Goal: Navigation & Orientation: Find specific page/section

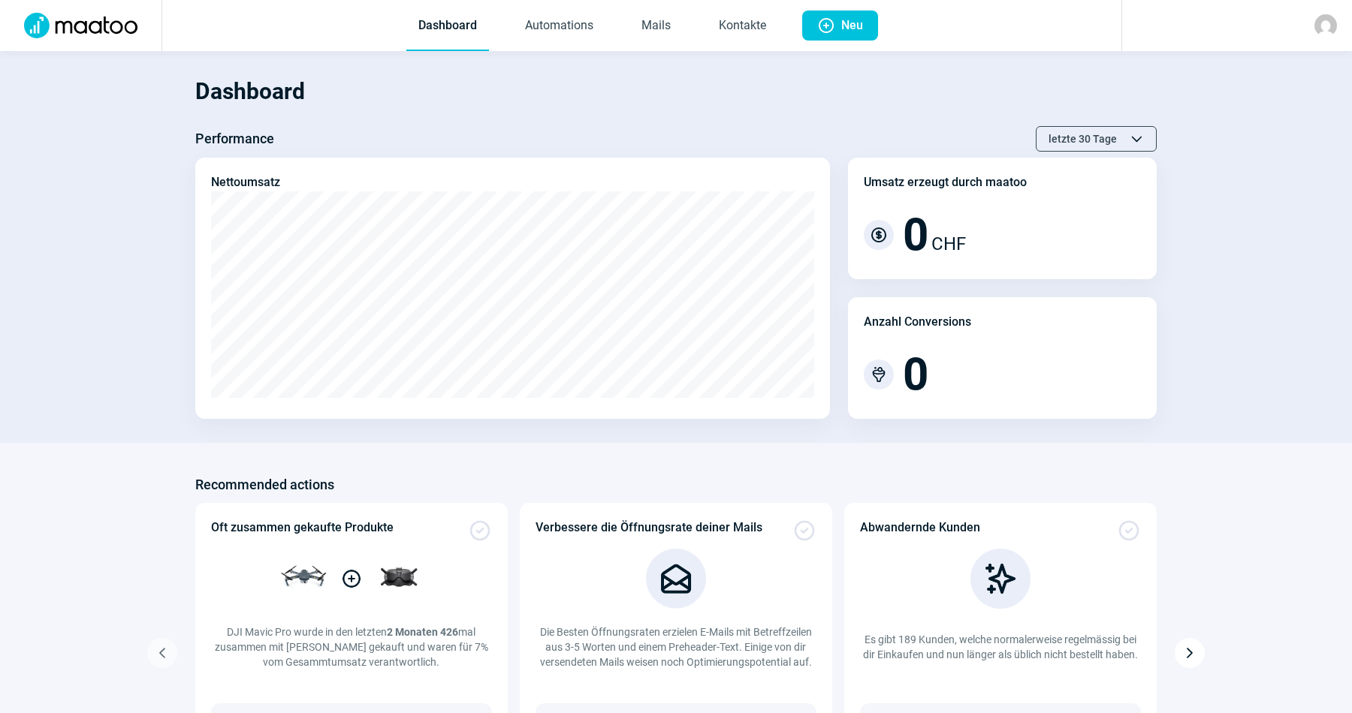
click at [1320, 26] on img at bounding box center [1325, 25] width 23 height 23
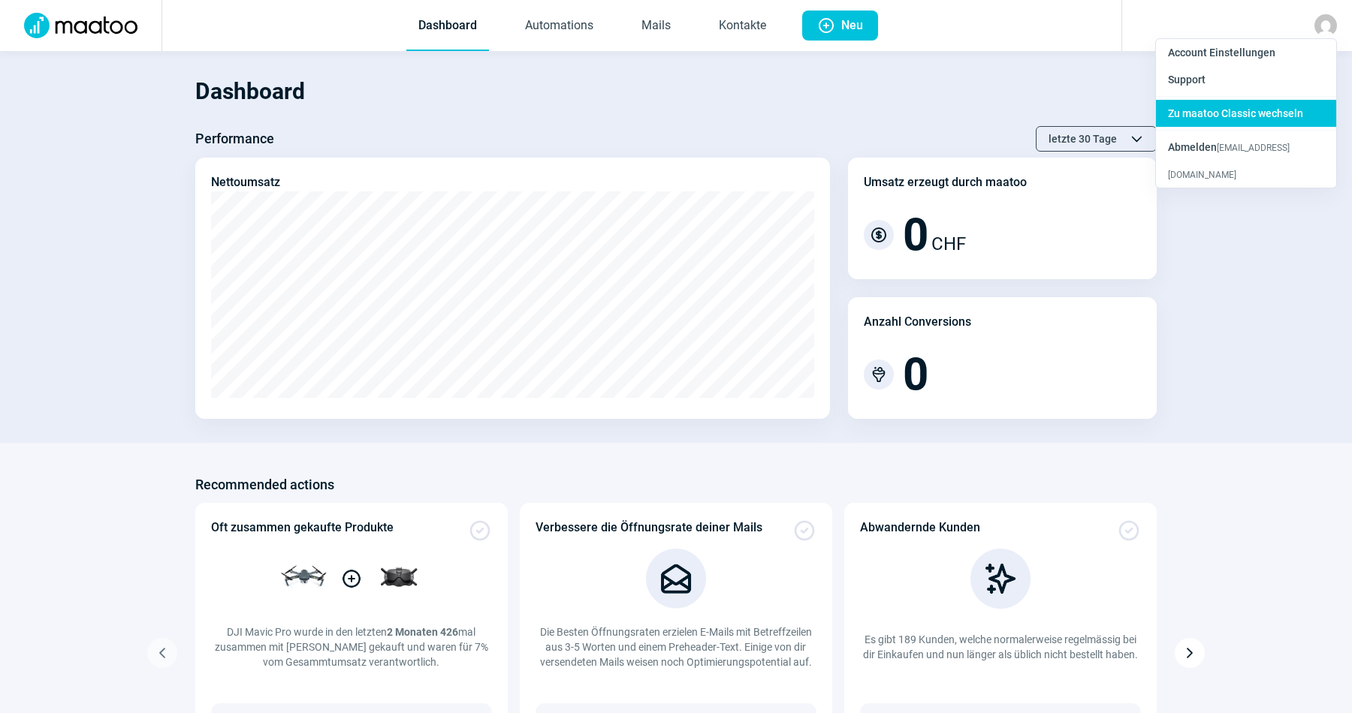
click at [1250, 113] on span "Zu maatoo Classic wechseln" at bounding box center [1235, 113] width 135 height 12
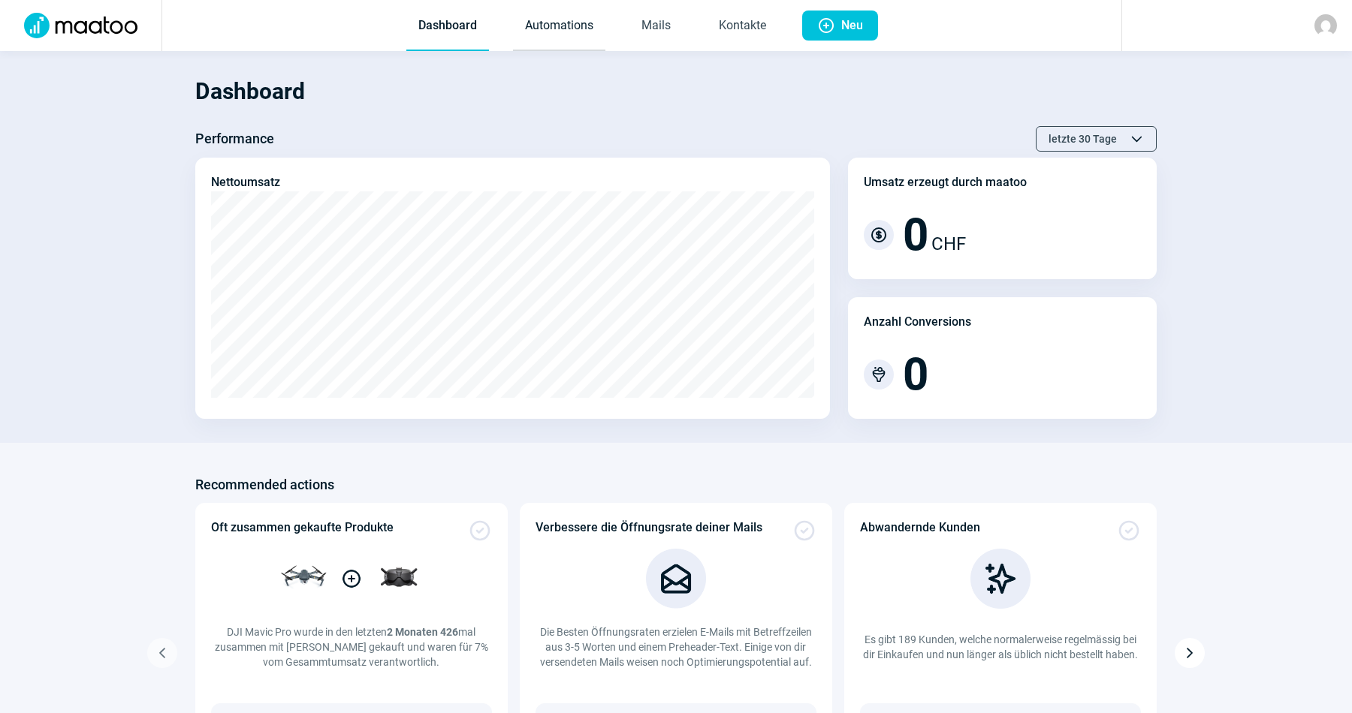
click at [583, 29] on link "Automations" at bounding box center [559, 27] width 92 height 50
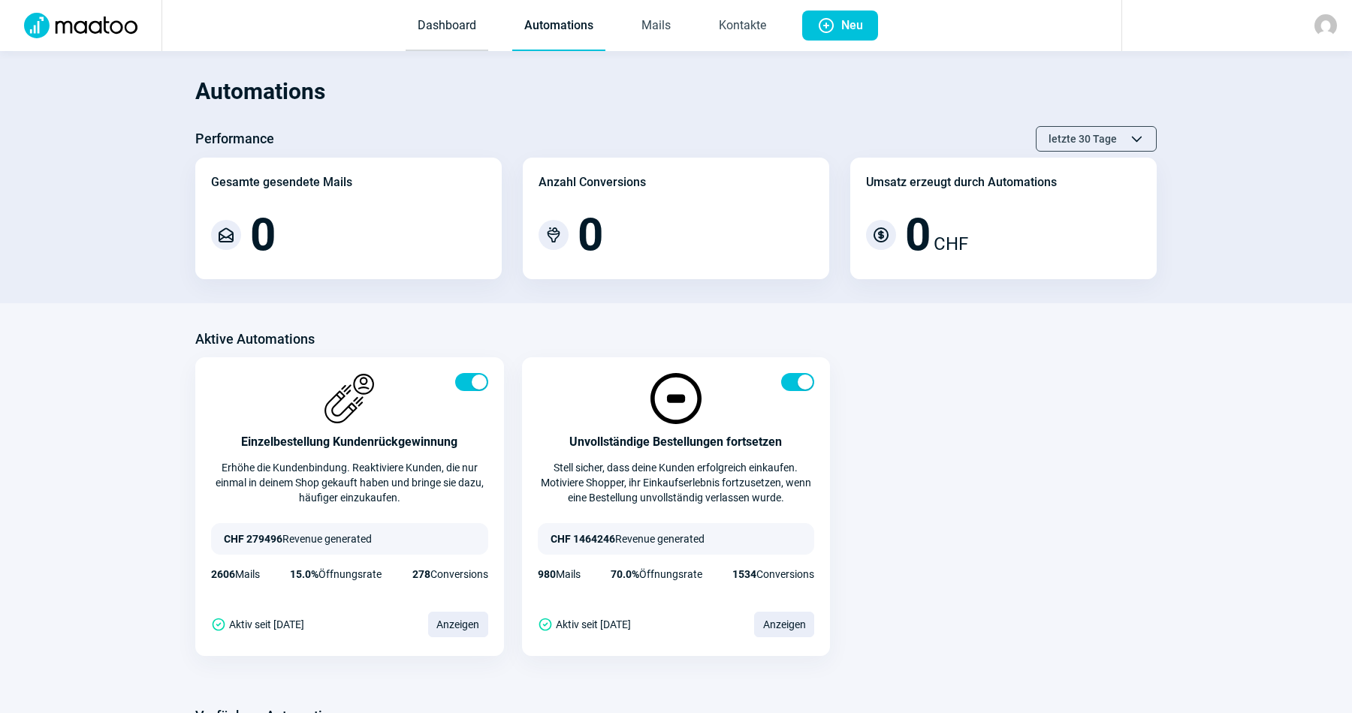
click at [430, 11] on link "Dashboard" at bounding box center [447, 27] width 83 height 50
